Goal: Information Seeking & Learning: Find specific fact

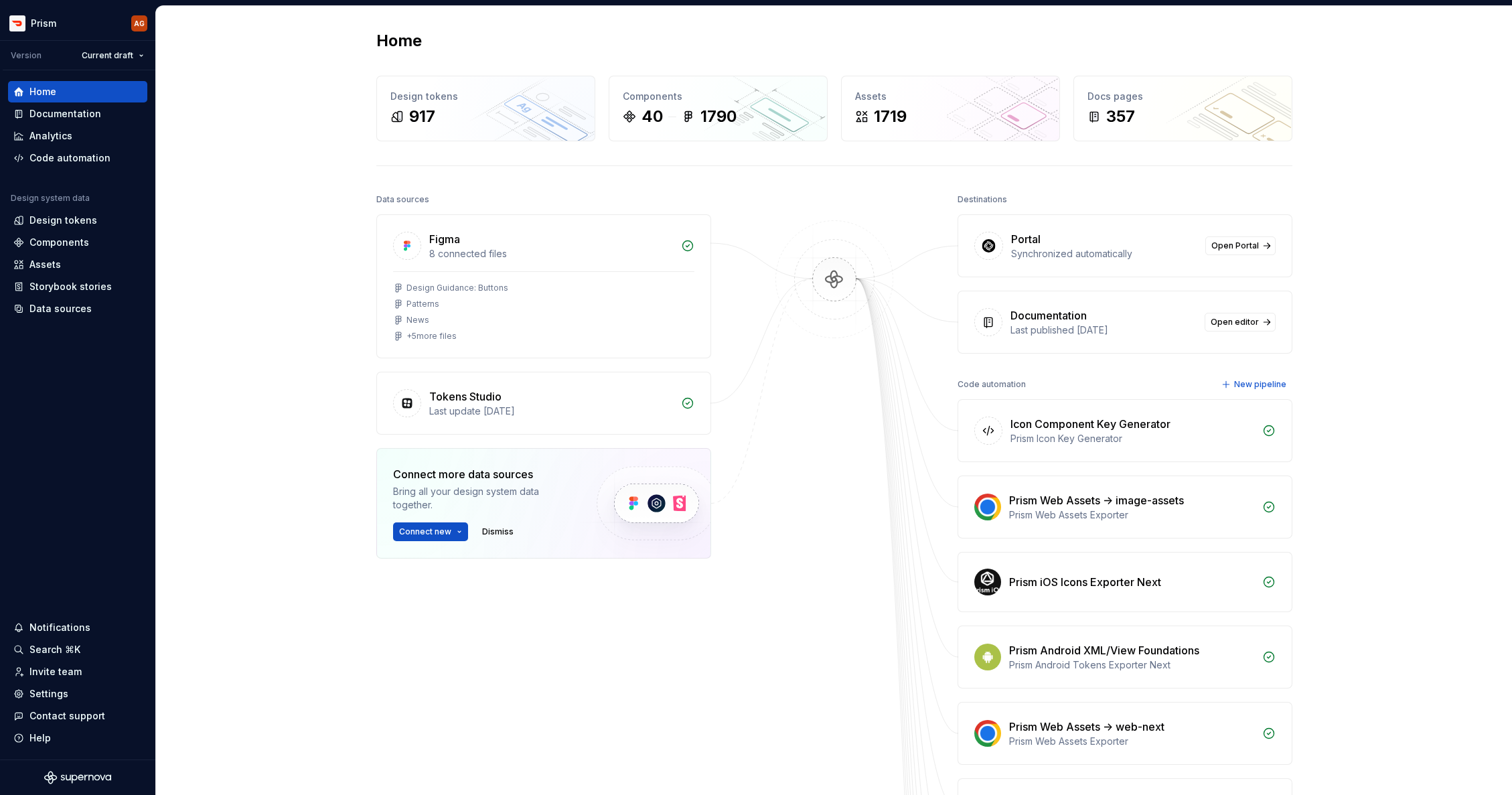
click at [292, 92] on div "Home Design tokens 917 Components 40 1790 Assets 1719 Docs pages 357 Data sourc…" at bounding box center [834, 764] width 1356 height 1518
click at [427, 535] on span "Connect new" at bounding box center [425, 532] width 52 height 11
click at [282, 430] on div "Home Design tokens 917 Components 40 1790 Assets 1719 Docs pages 357 Data sourc…" at bounding box center [834, 764] width 1356 height 1518
click at [1228, 243] on span "Open Portal" at bounding box center [1234, 246] width 47 height 11
click at [225, 420] on div "Home Design tokens 917 Components 40 1790 Assets 1719 Docs pages 357 Data sourc…" at bounding box center [834, 764] width 1356 height 1518
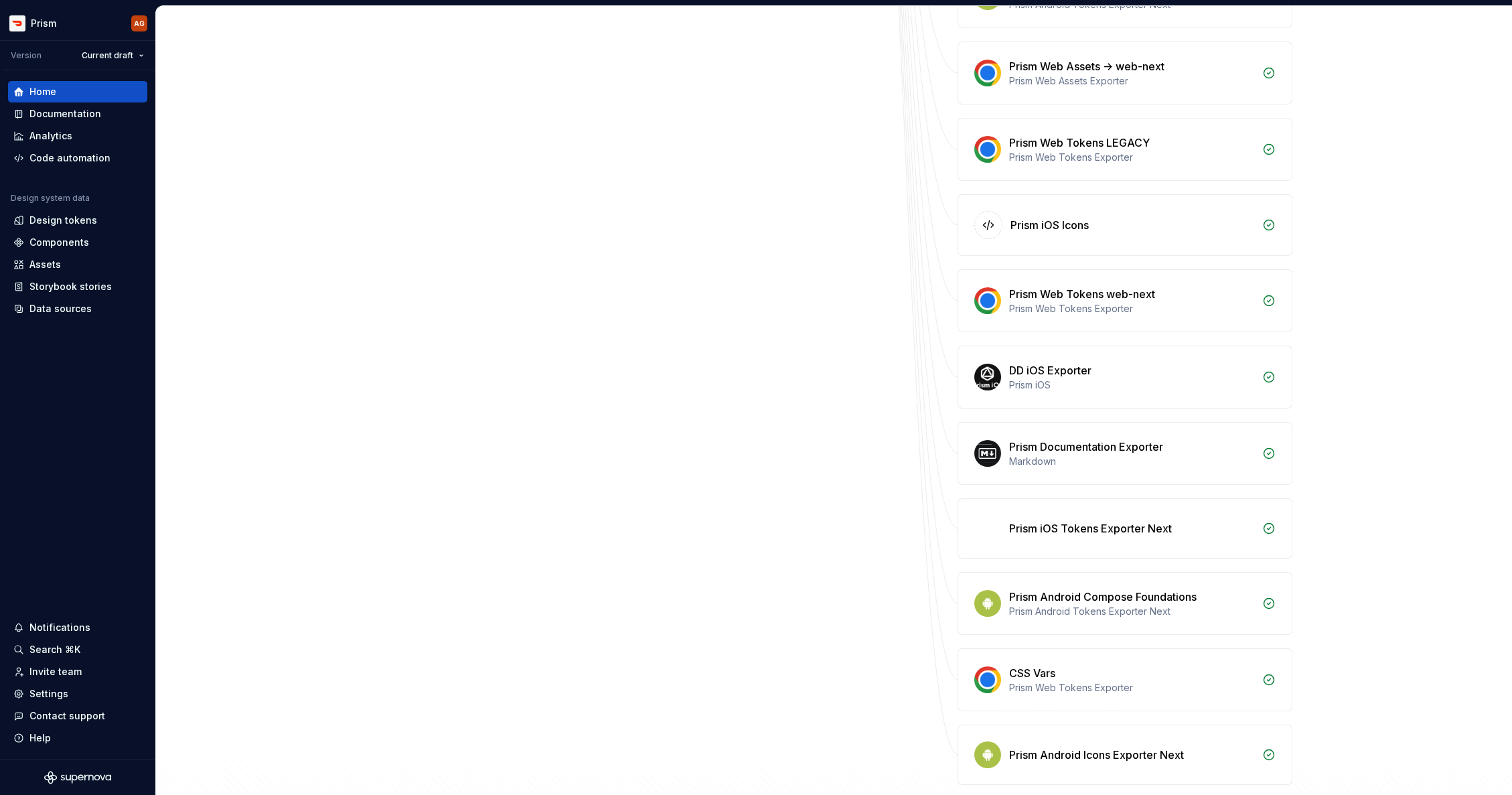
scroll to position [843, 0]
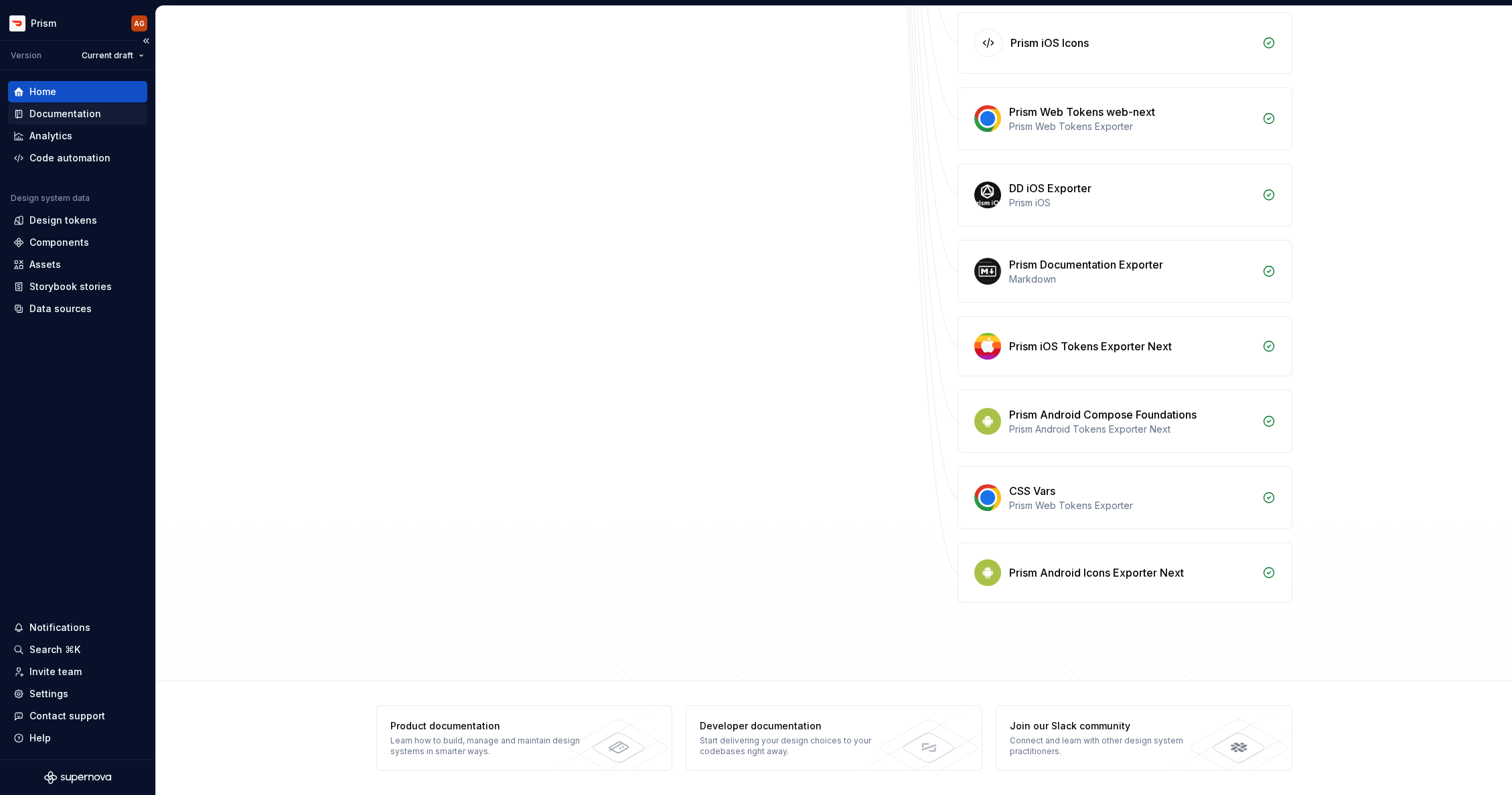
click at [28, 115] on div "Documentation" at bounding box center [77, 113] width 129 height 13
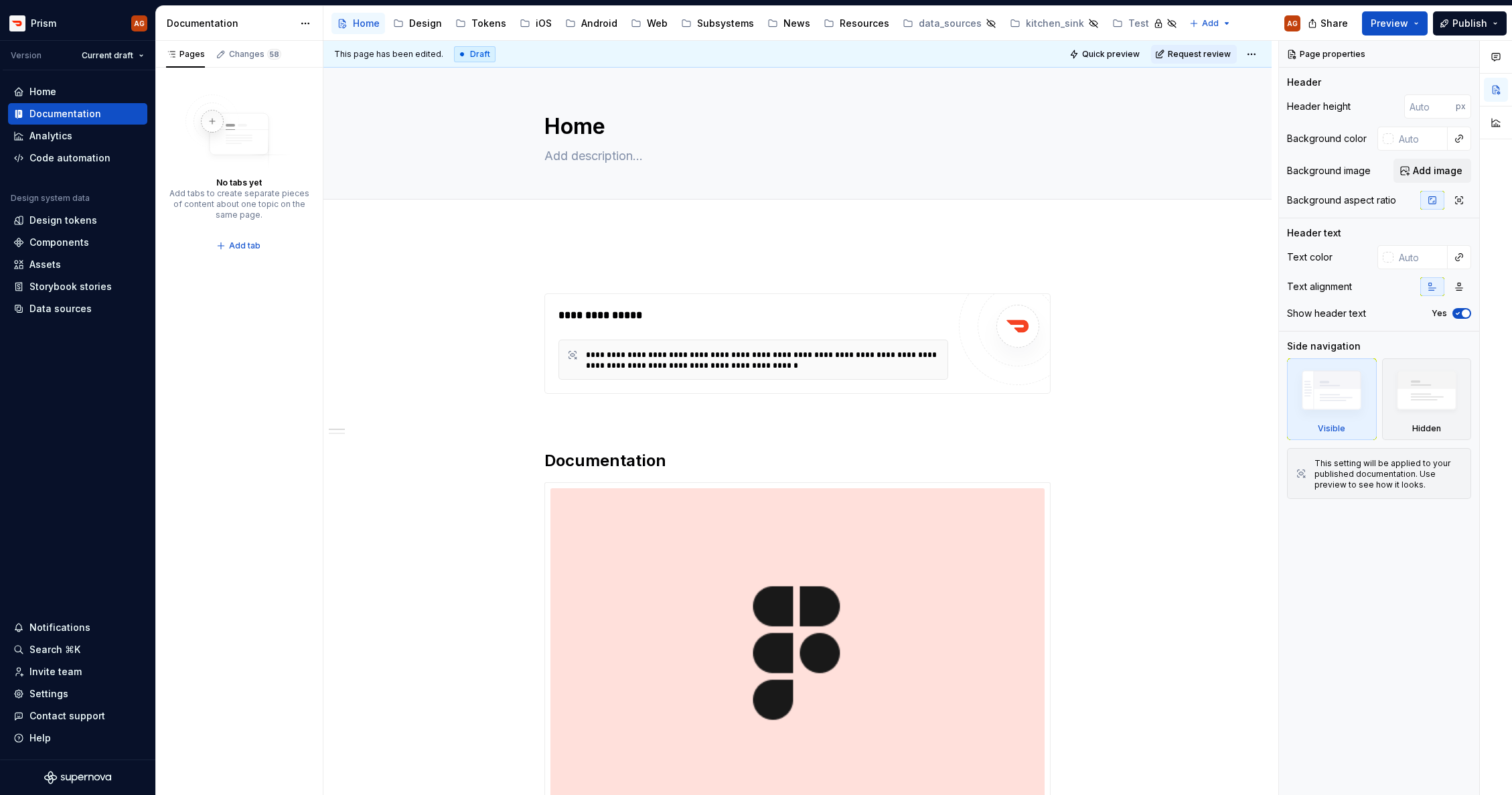
type textarea "*"
click at [51, 89] on div "Home" at bounding box center [43, 92] width 27 height 13
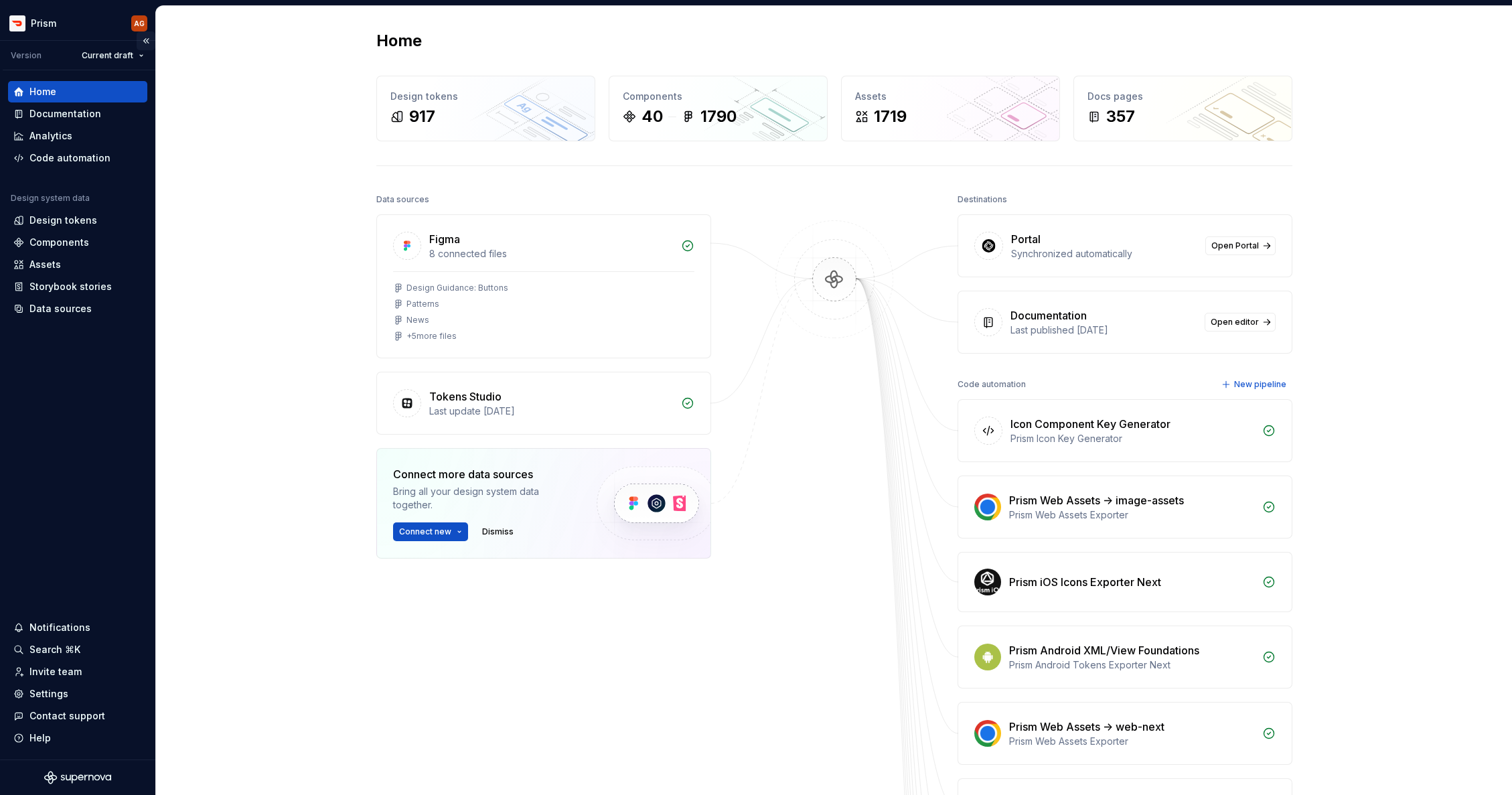
scroll to position [8, 0]
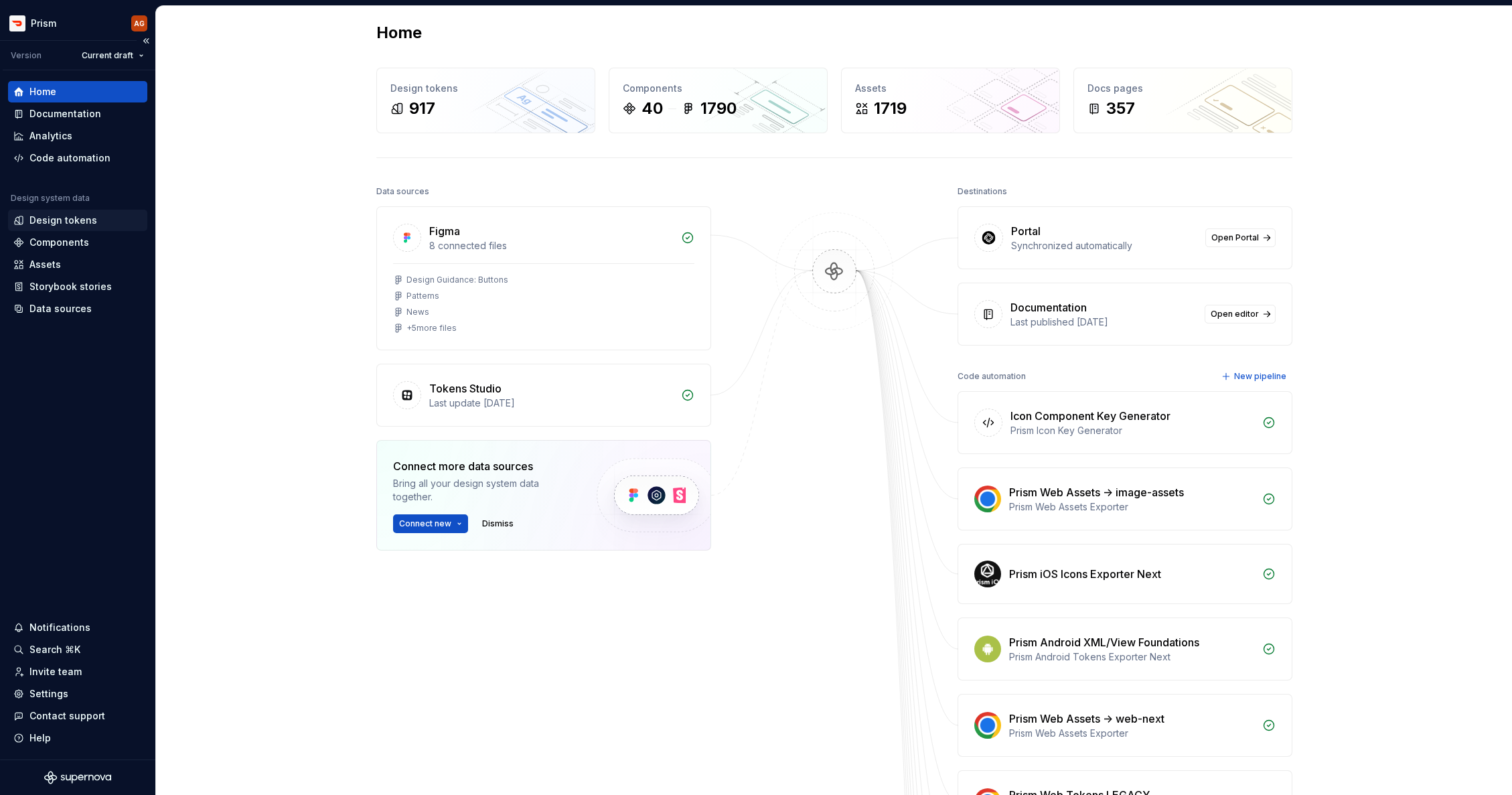
click at [57, 225] on div "Design tokens" at bounding box center [63, 220] width 68 height 13
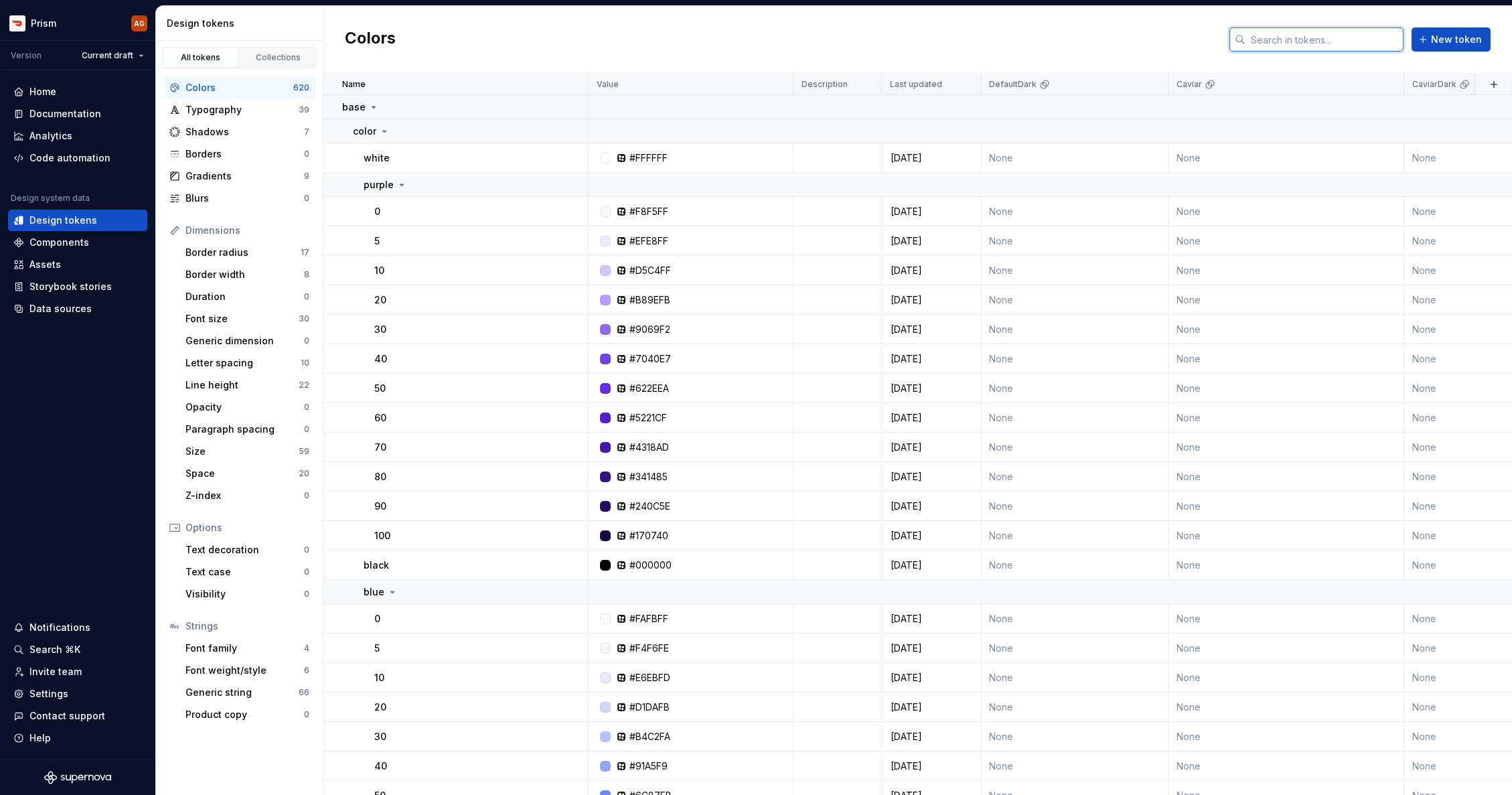
click at [1296, 39] on input "text" at bounding box center [1324, 39] width 158 height 24
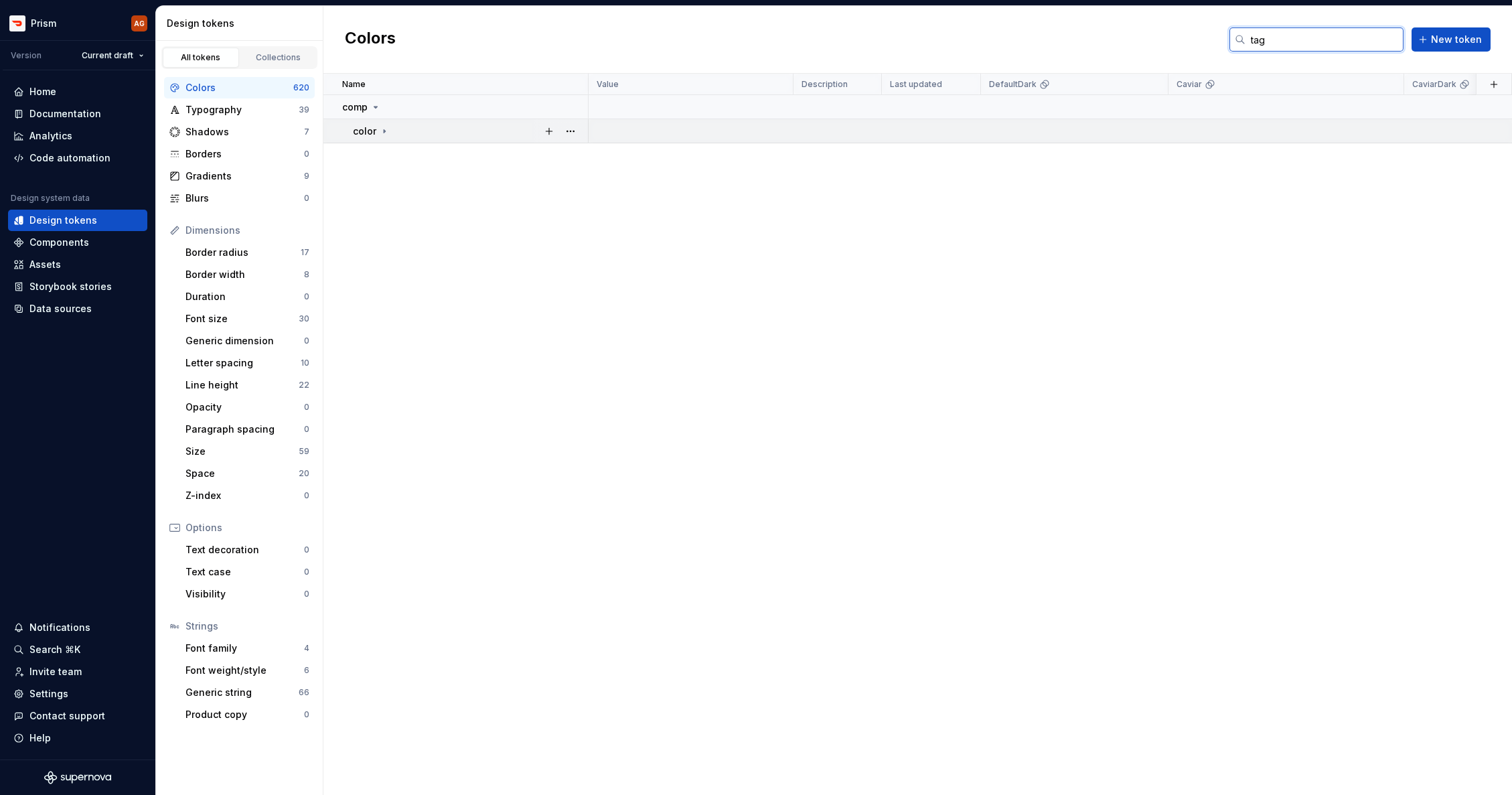
type input "tag"
click at [382, 127] on icon at bounding box center [384, 131] width 11 height 11
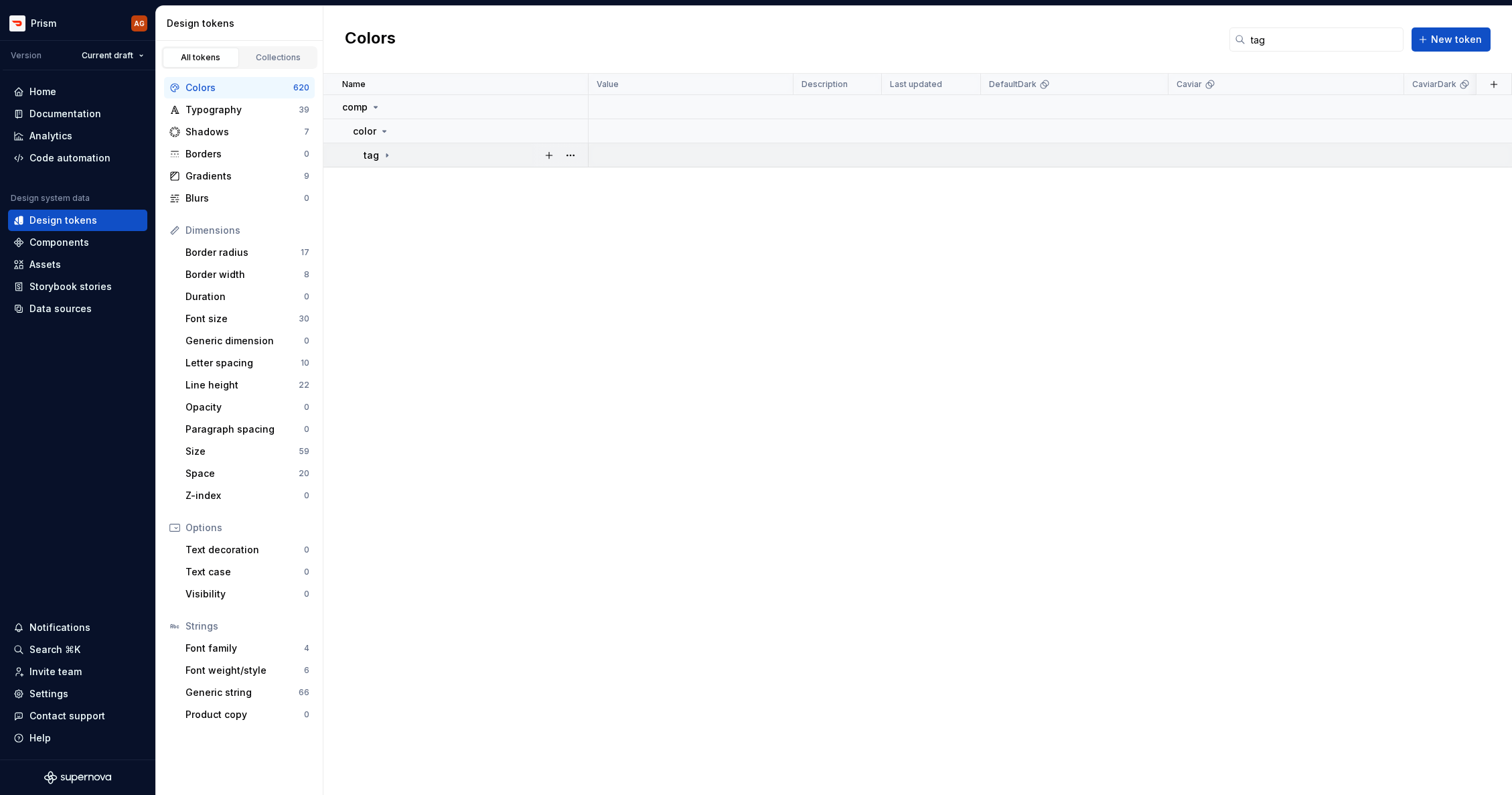
click at [384, 150] on icon at bounding box center [387, 155] width 11 height 11
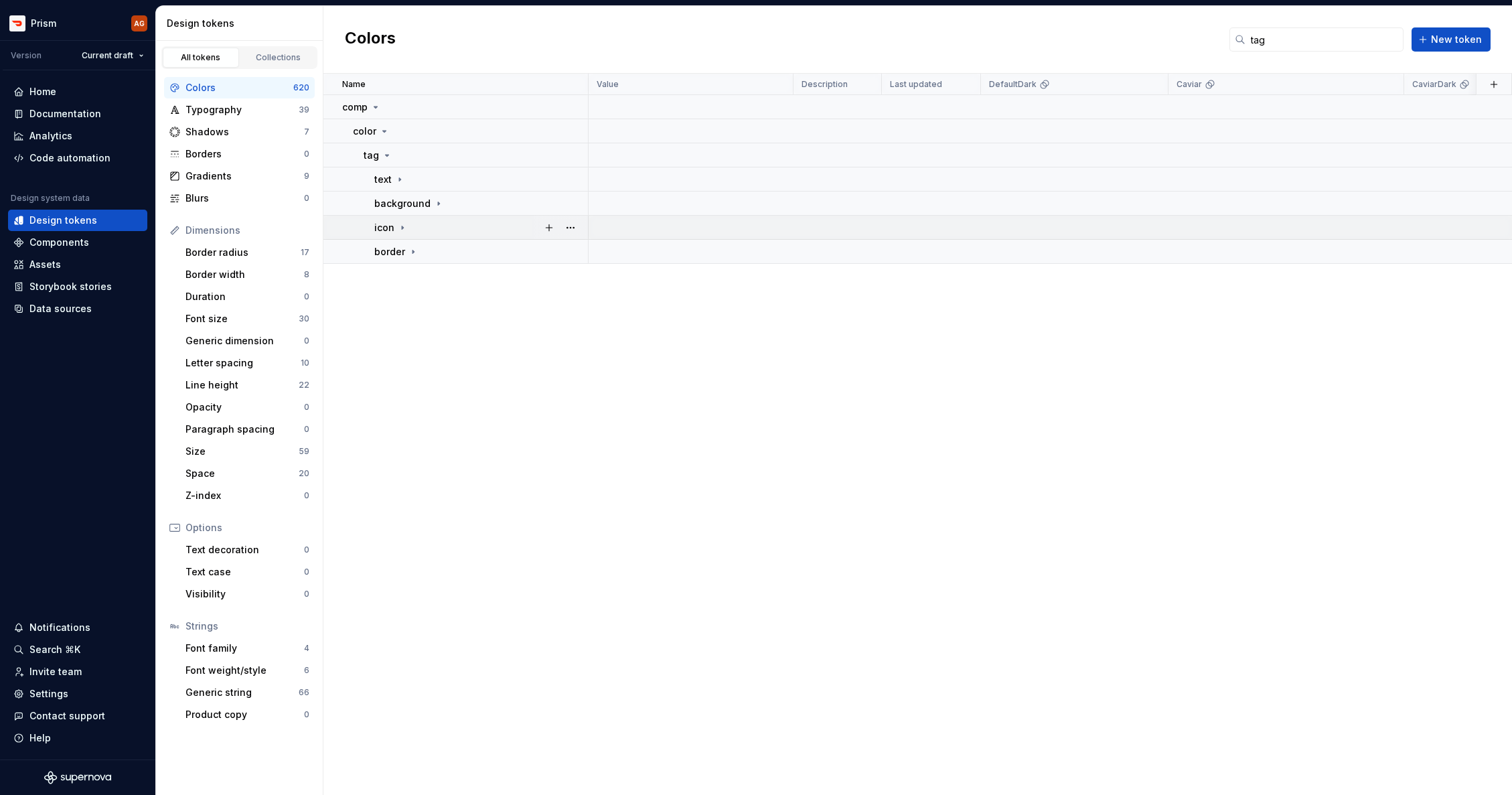
click at [392, 230] on p "icon" at bounding box center [385, 228] width 20 height 13
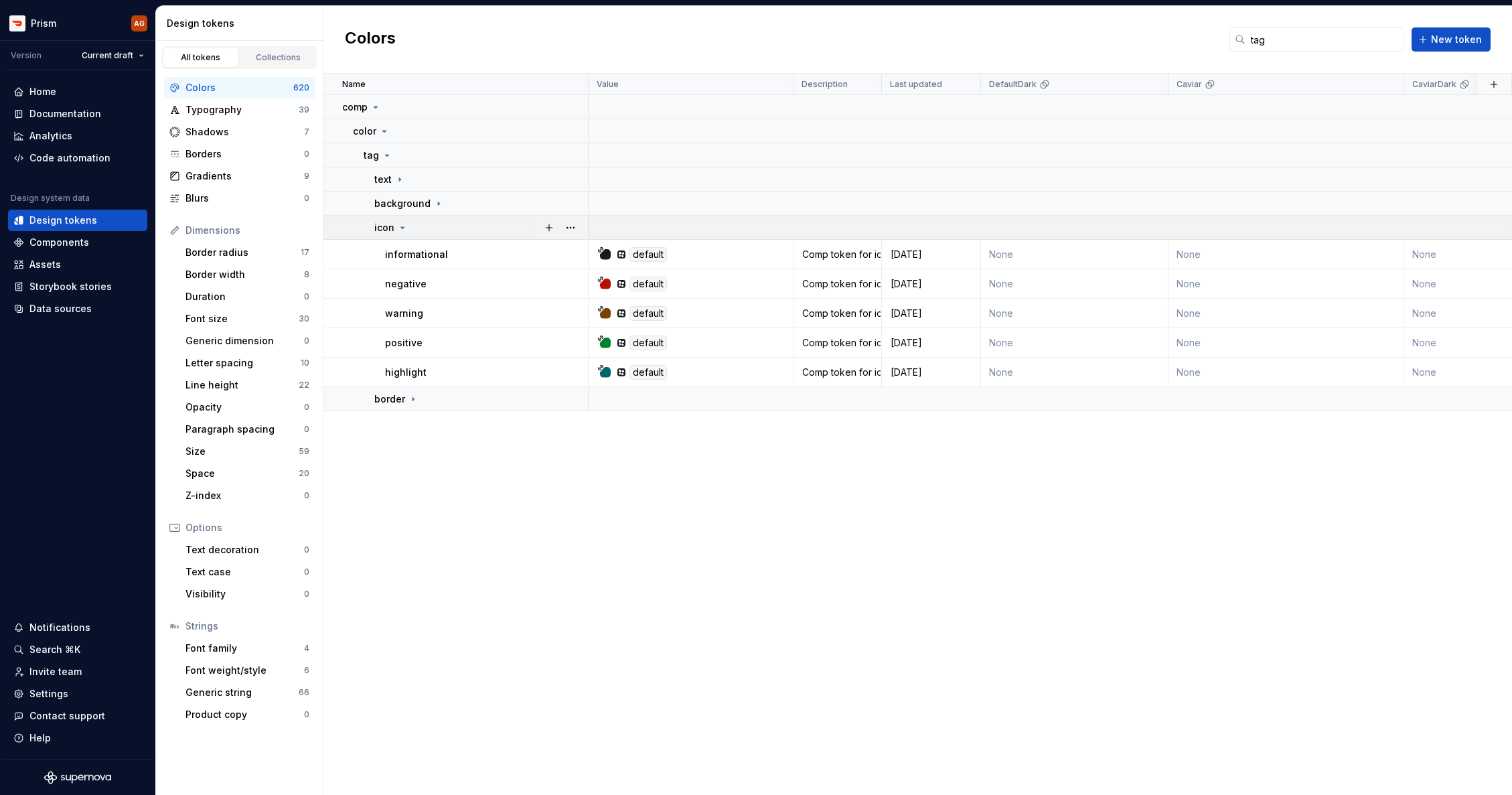
click at [392, 230] on p "icon" at bounding box center [385, 228] width 20 height 13
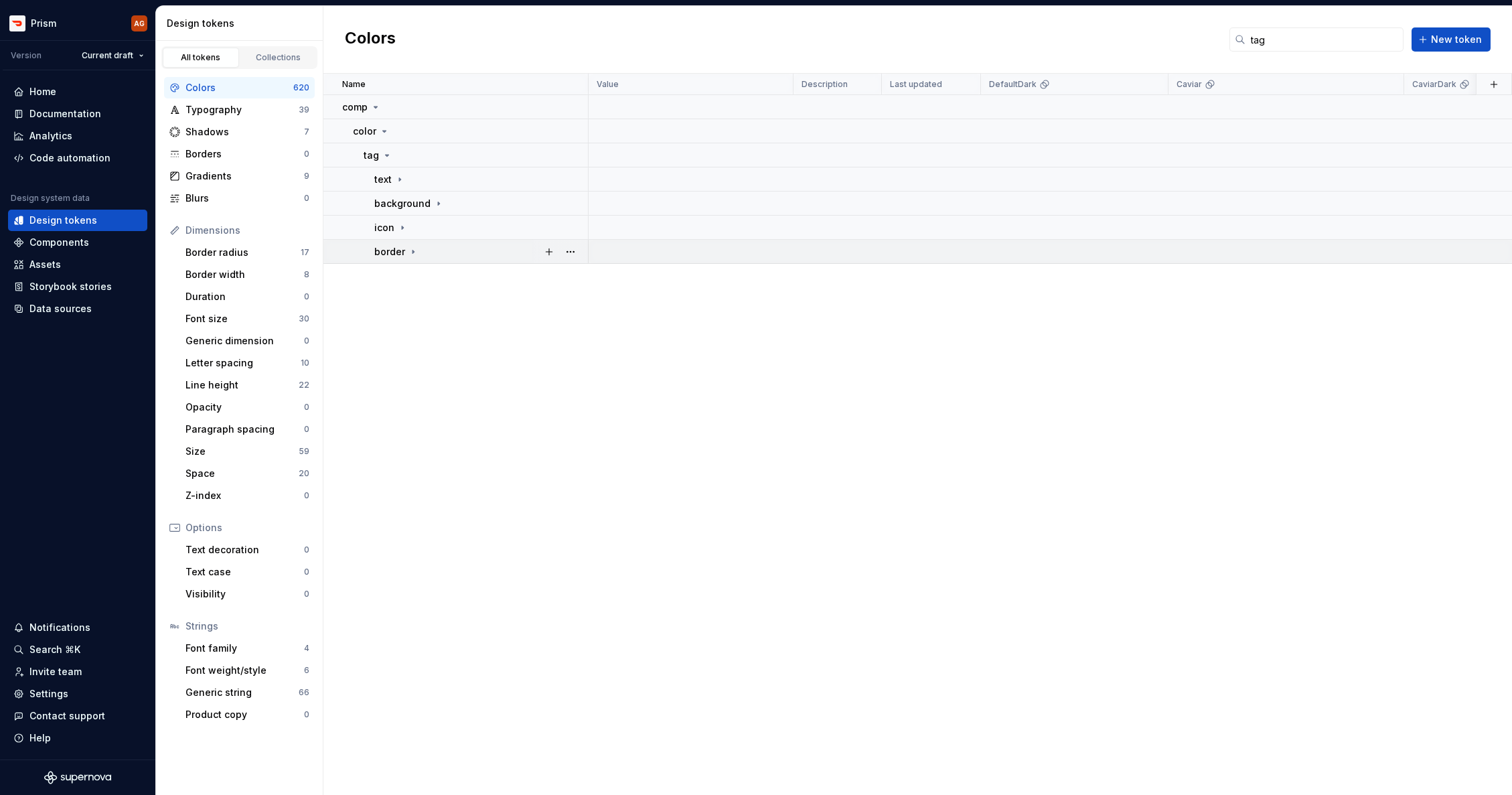
click at [392, 255] on p "border" at bounding box center [390, 252] width 31 height 13
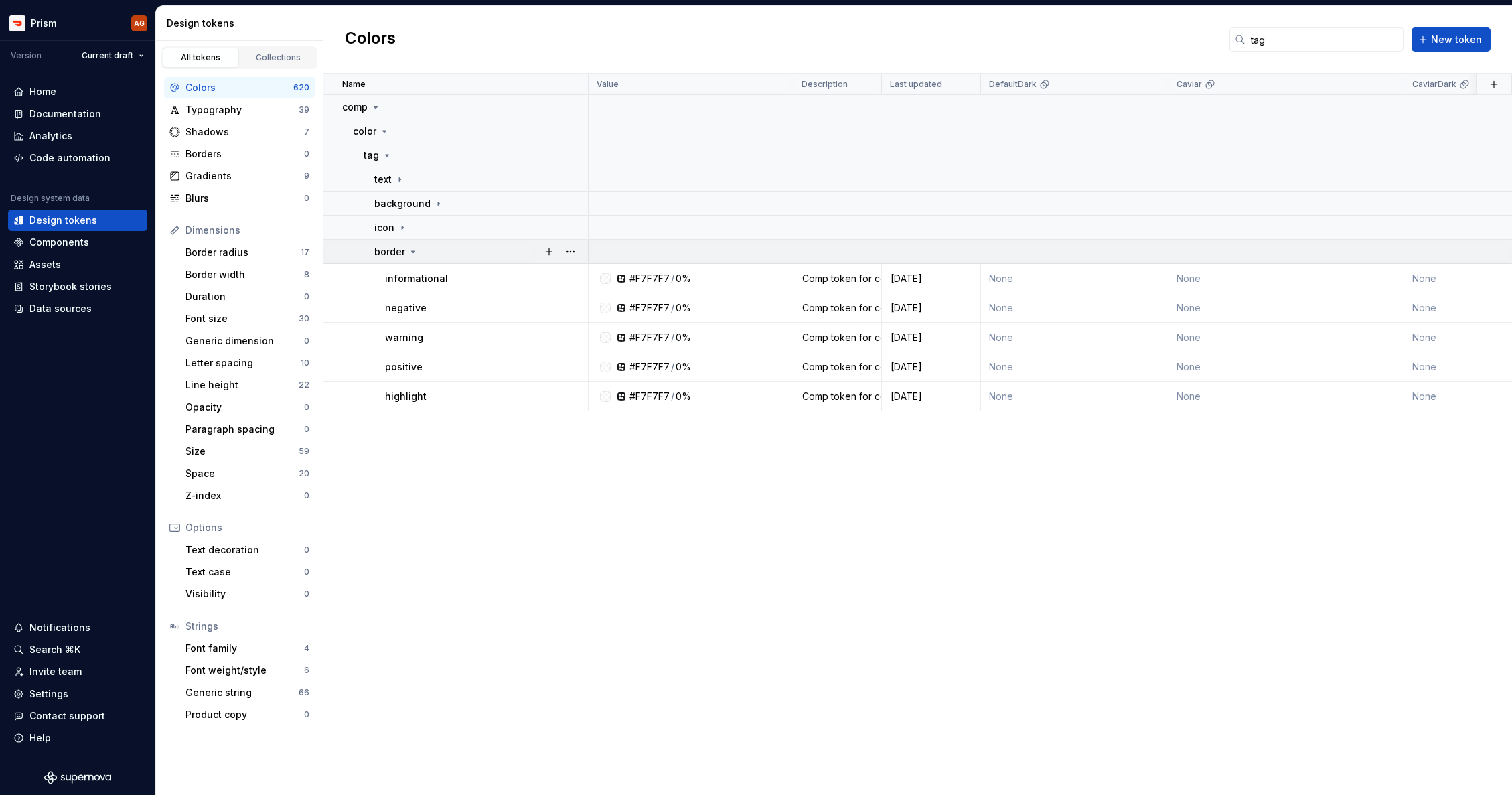
click at [392, 255] on p "border" at bounding box center [390, 252] width 31 height 13
